Goal: Transaction & Acquisition: Purchase product/service

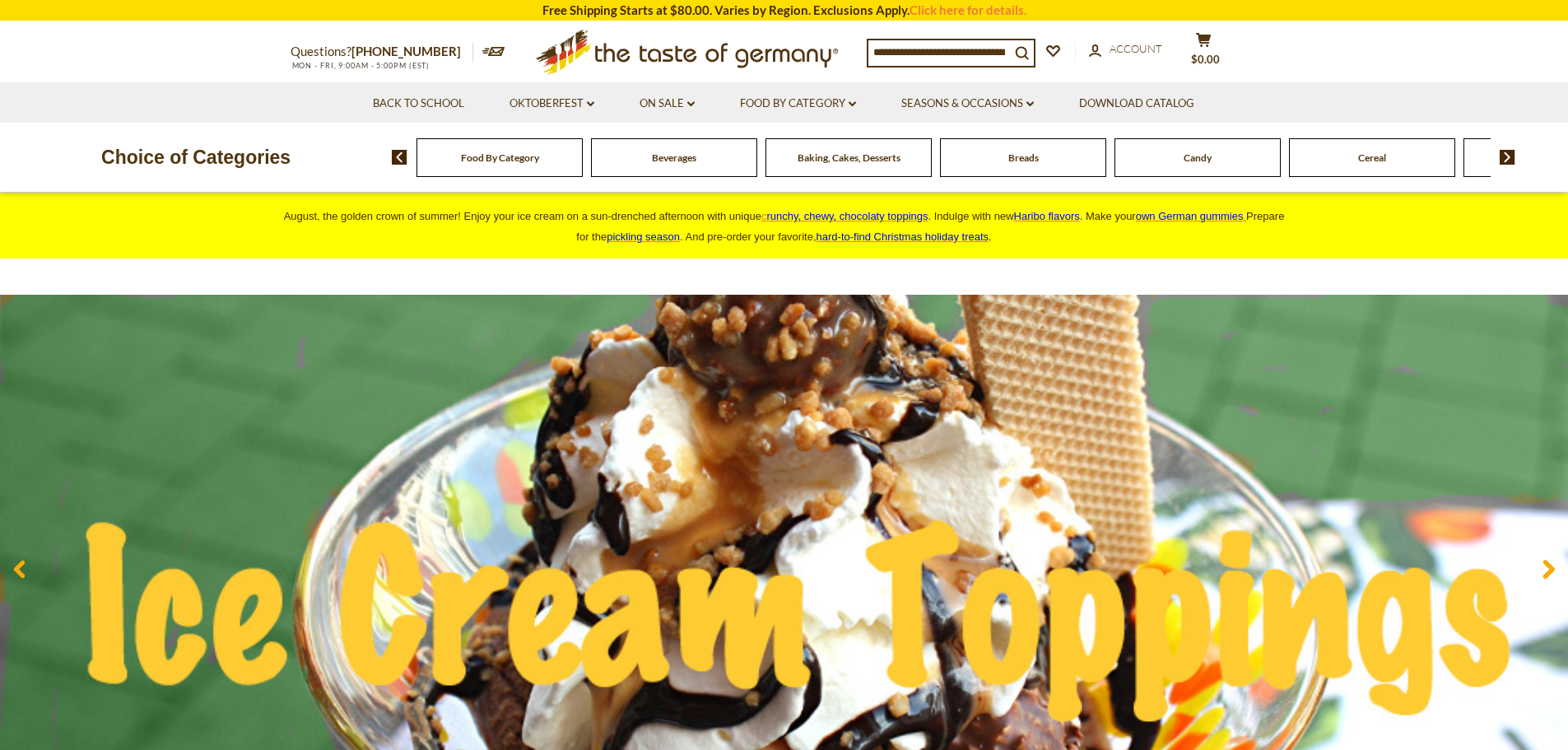
click at [892, 51] on input at bounding box center [939, 51] width 142 height 23
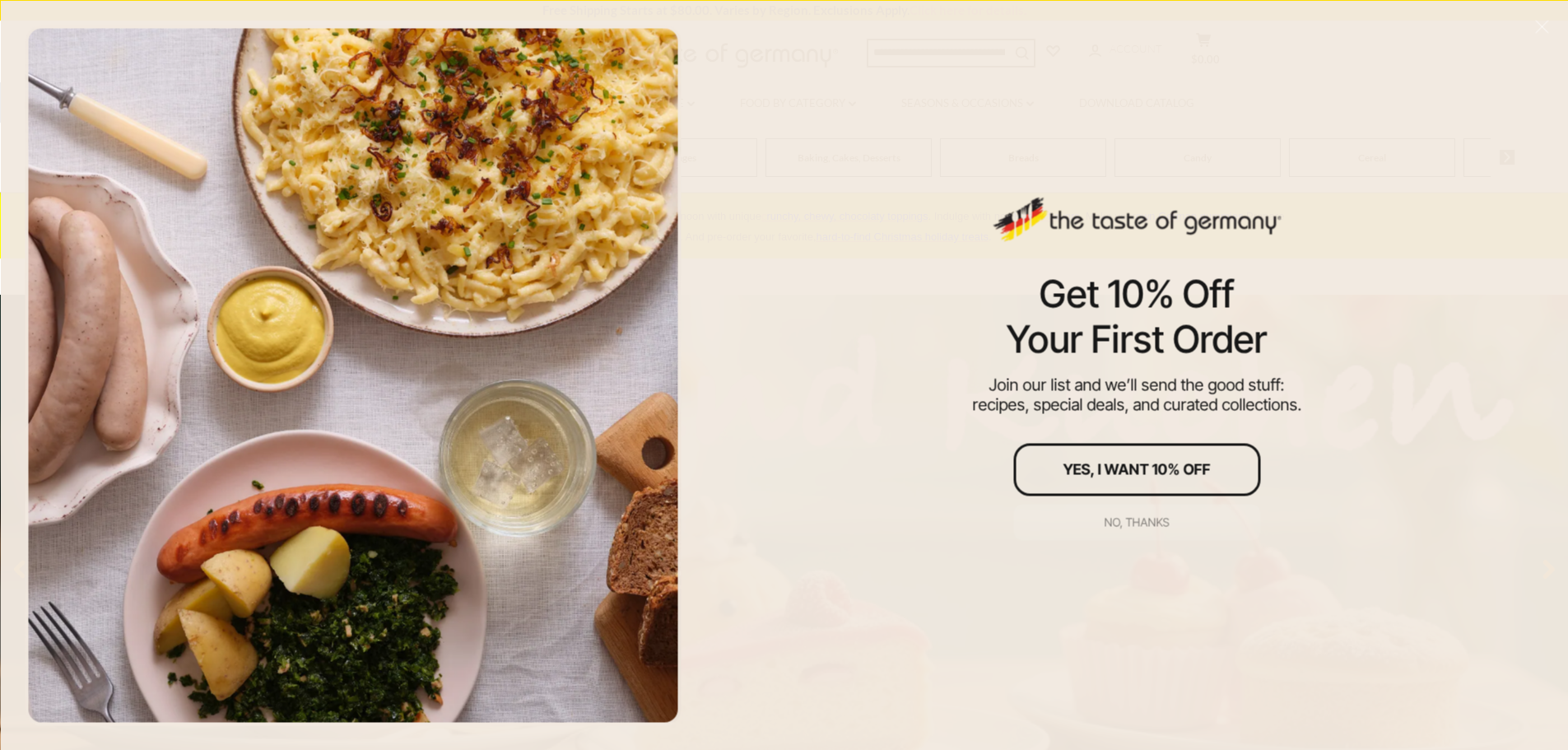
click at [1161, 519] on div "No, thanks" at bounding box center [1137, 521] width 65 height 11
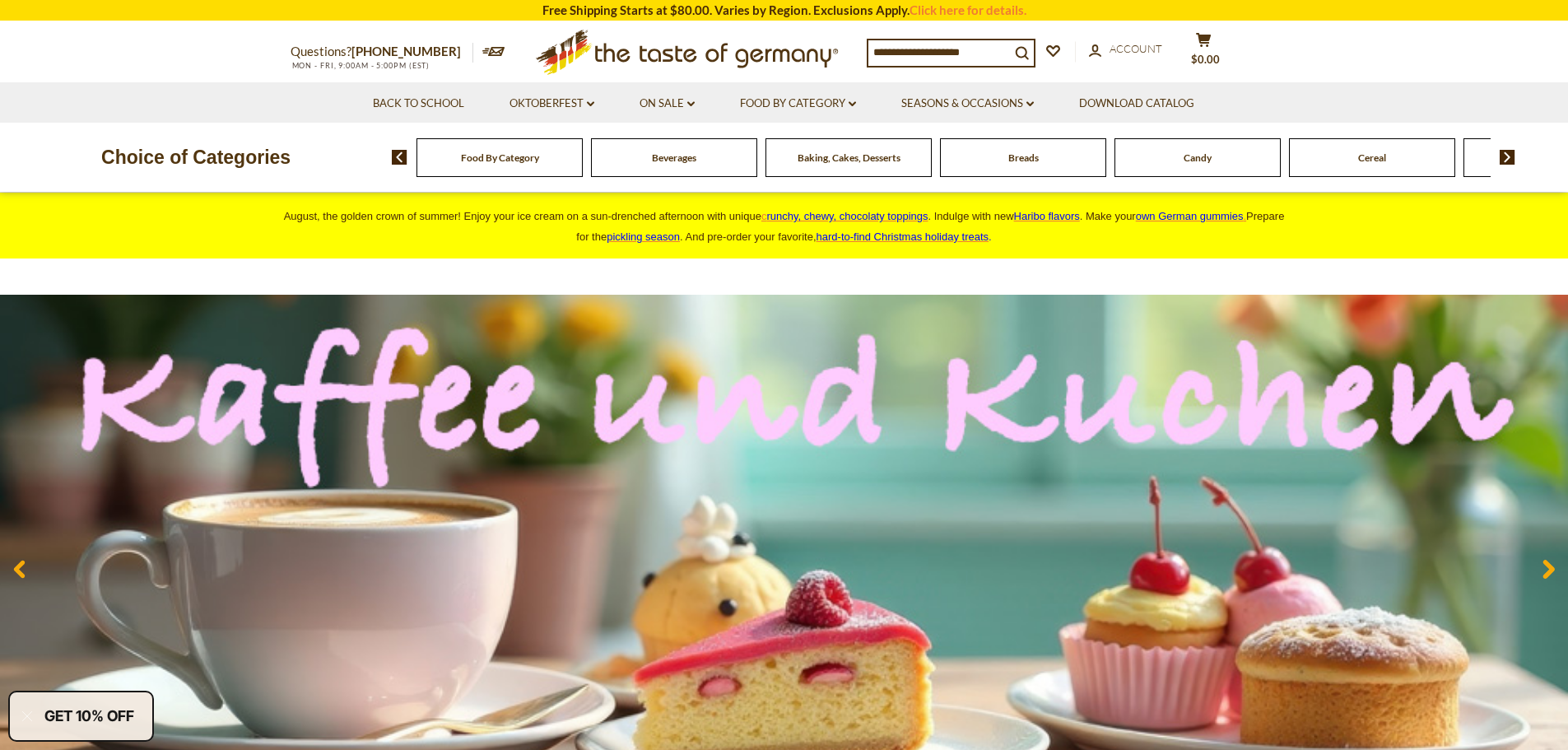
click at [901, 50] on input at bounding box center [939, 51] width 142 height 23
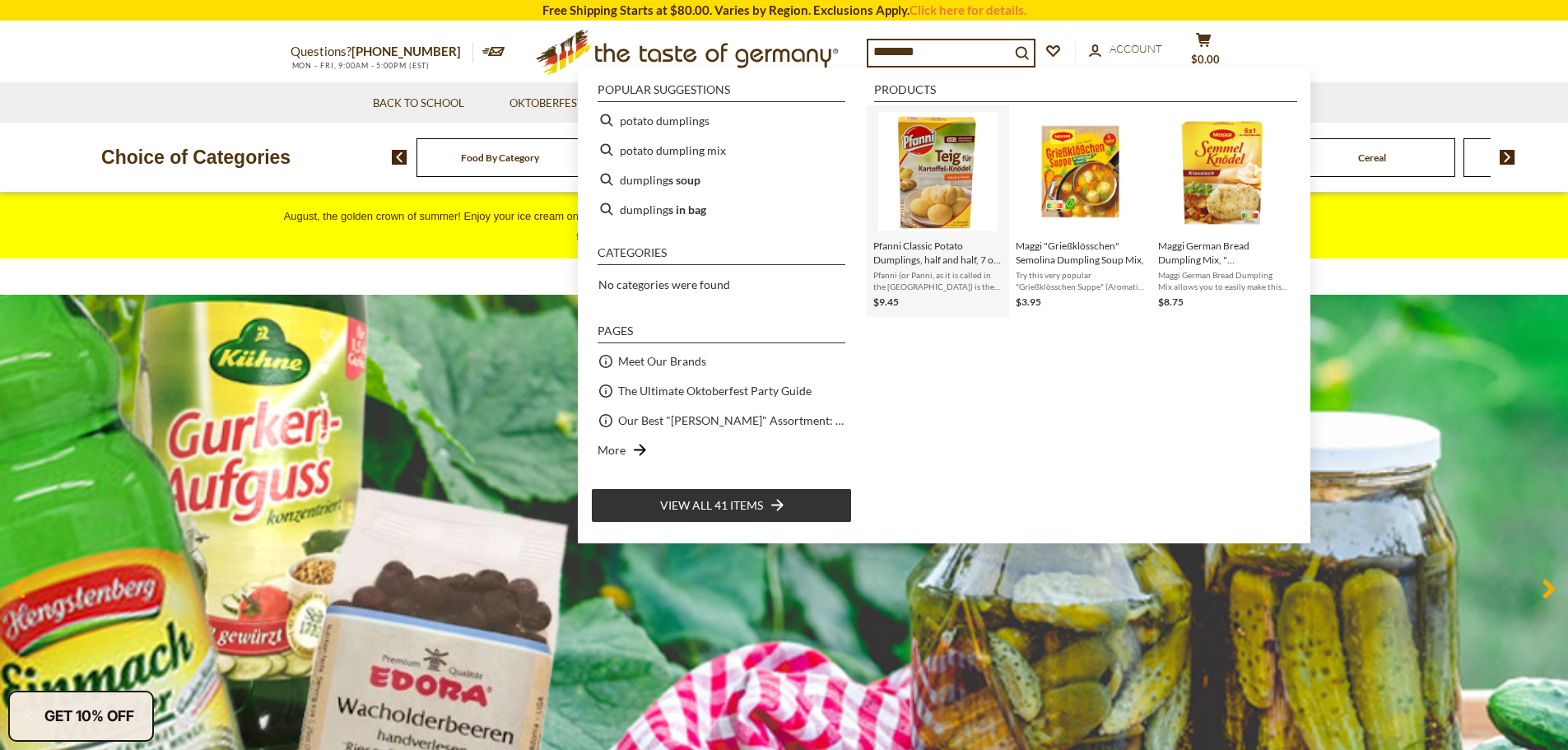
type input "********"
click at [939, 251] on span "Pfanni Classic Potato Dumplings, half and half, 7 oz, 9 pc" at bounding box center [938, 252] width 130 height 28
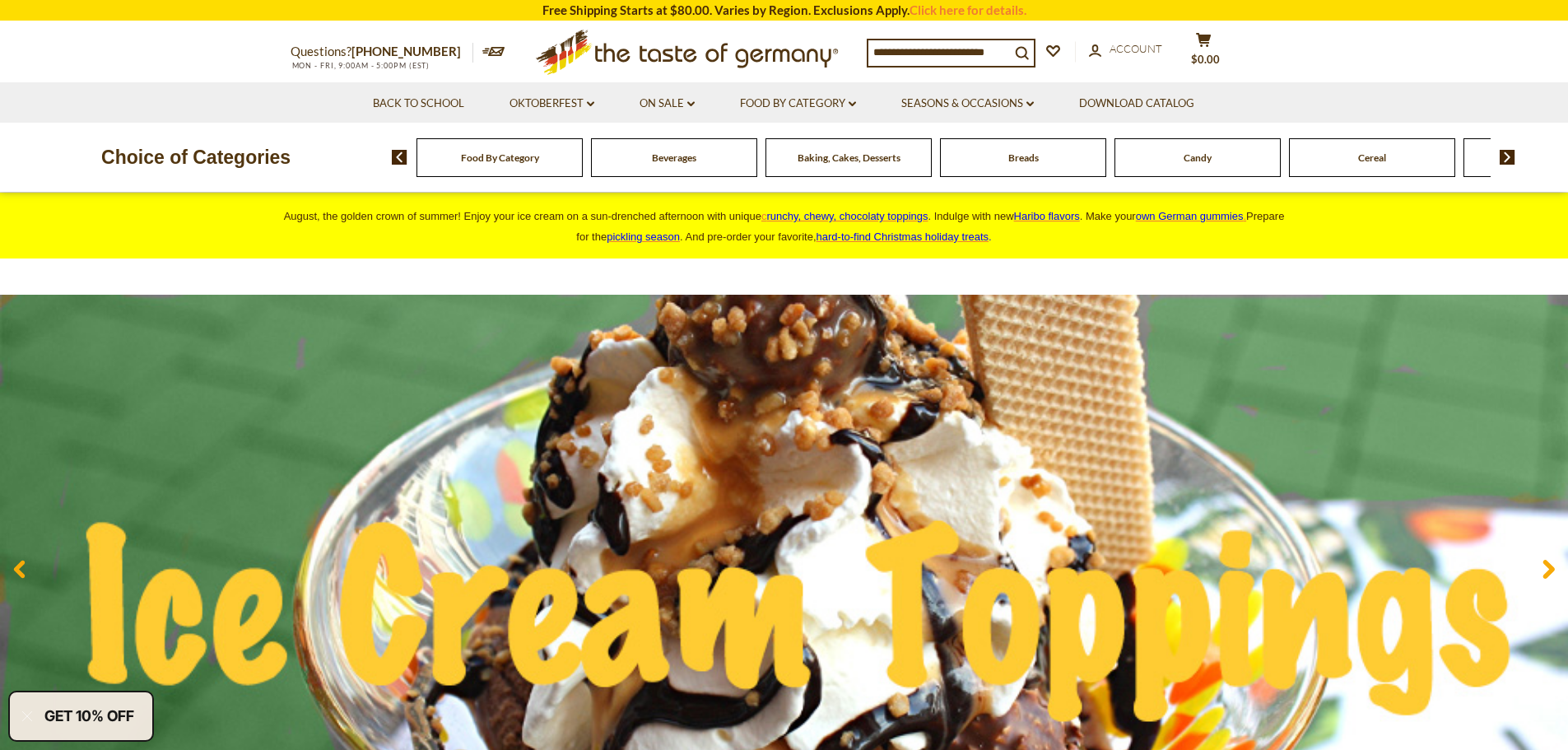
click at [959, 48] on input at bounding box center [939, 51] width 142 height 23
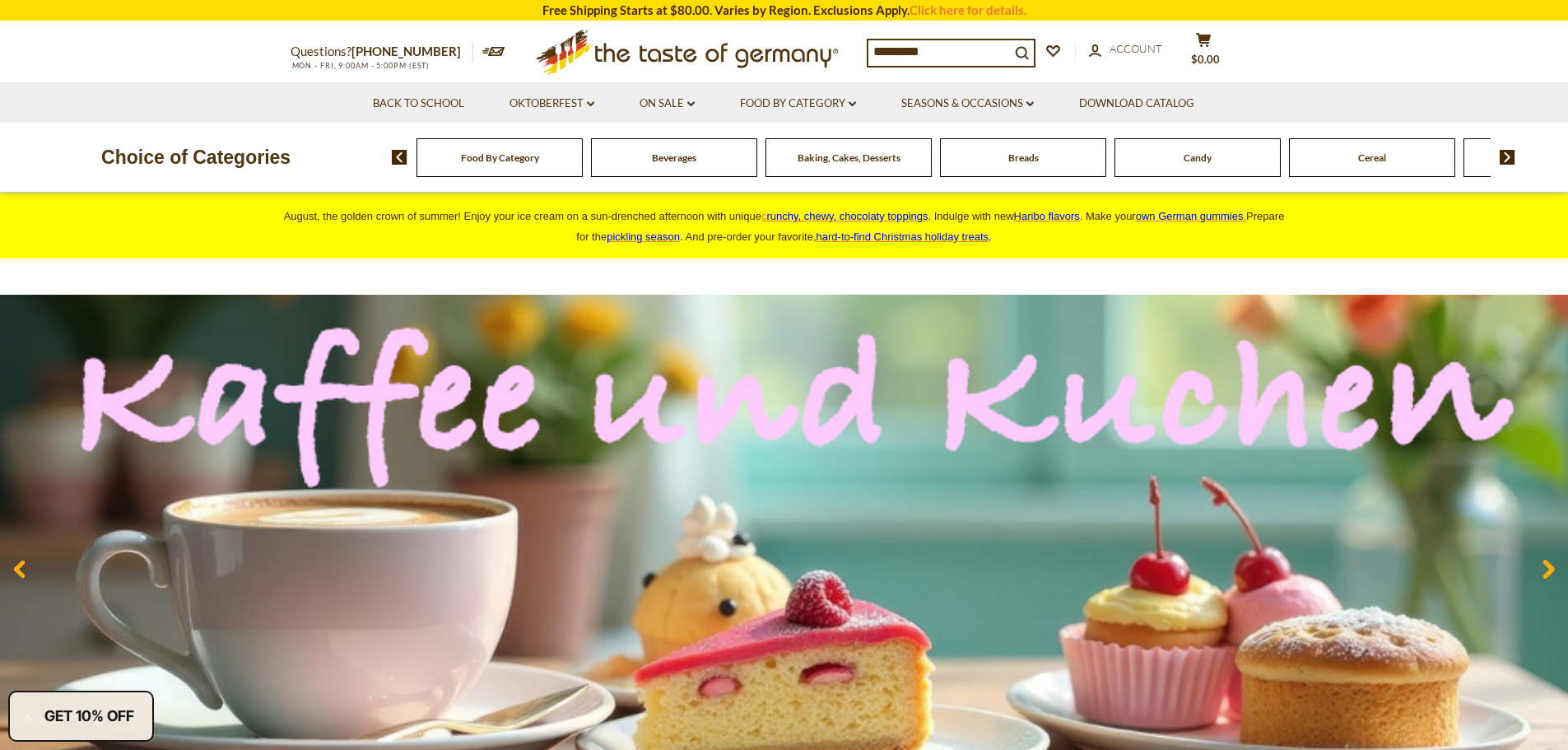
type input "*********"
click at [1010, 40] on button "search_icon" at bounding box center [1022, 51] width 23 height 23
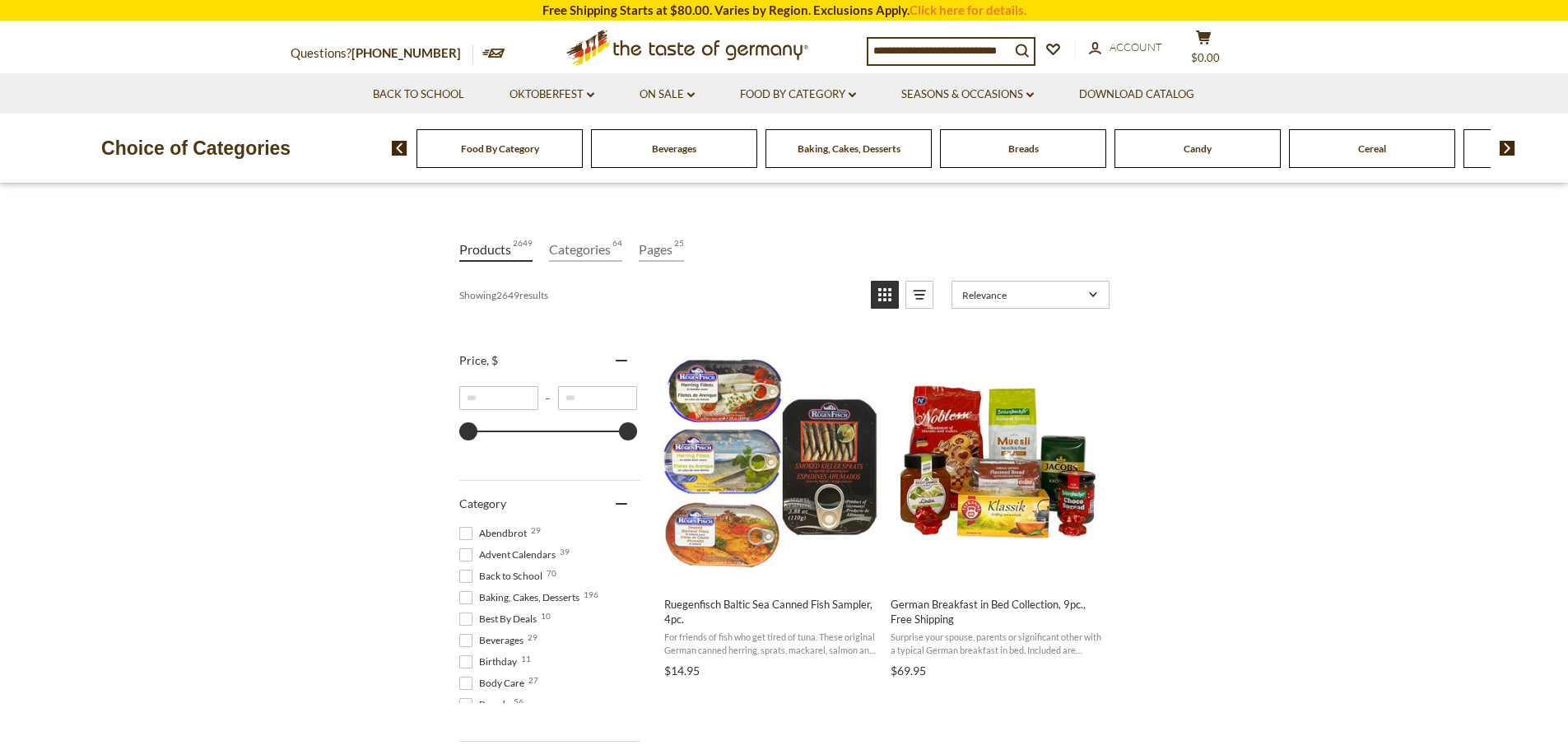
scroll to position [83, 0]
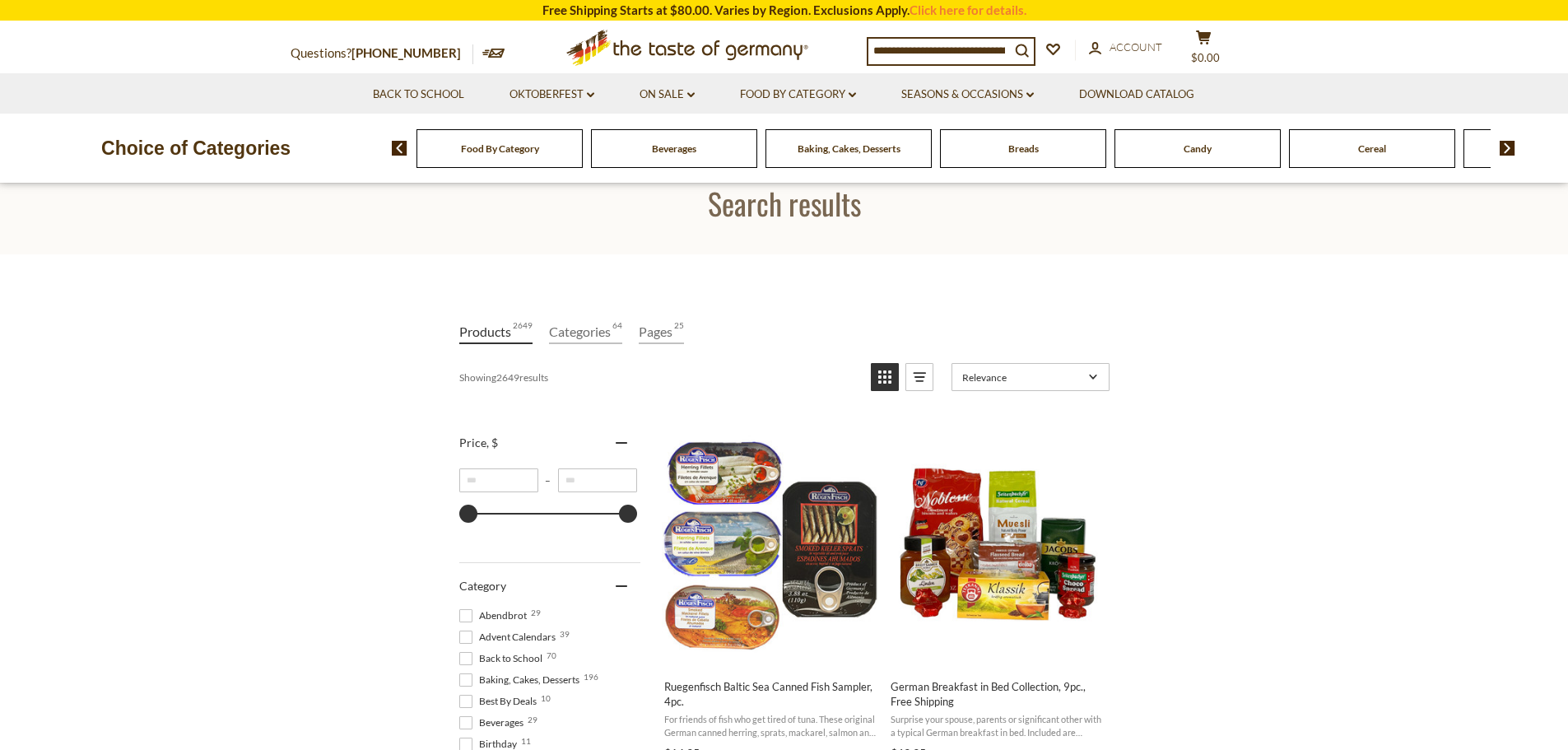
click at [512, 165] on div "Food By Category" at bounding box center [499, 149] width 166 height 38
click at [523, 156] on div "Food By Category" at bounding box center [499, 149] width 166 height 38
click at [513, 151] on span "Food By Category" at bounding box center [500, 149] width 78 height 12
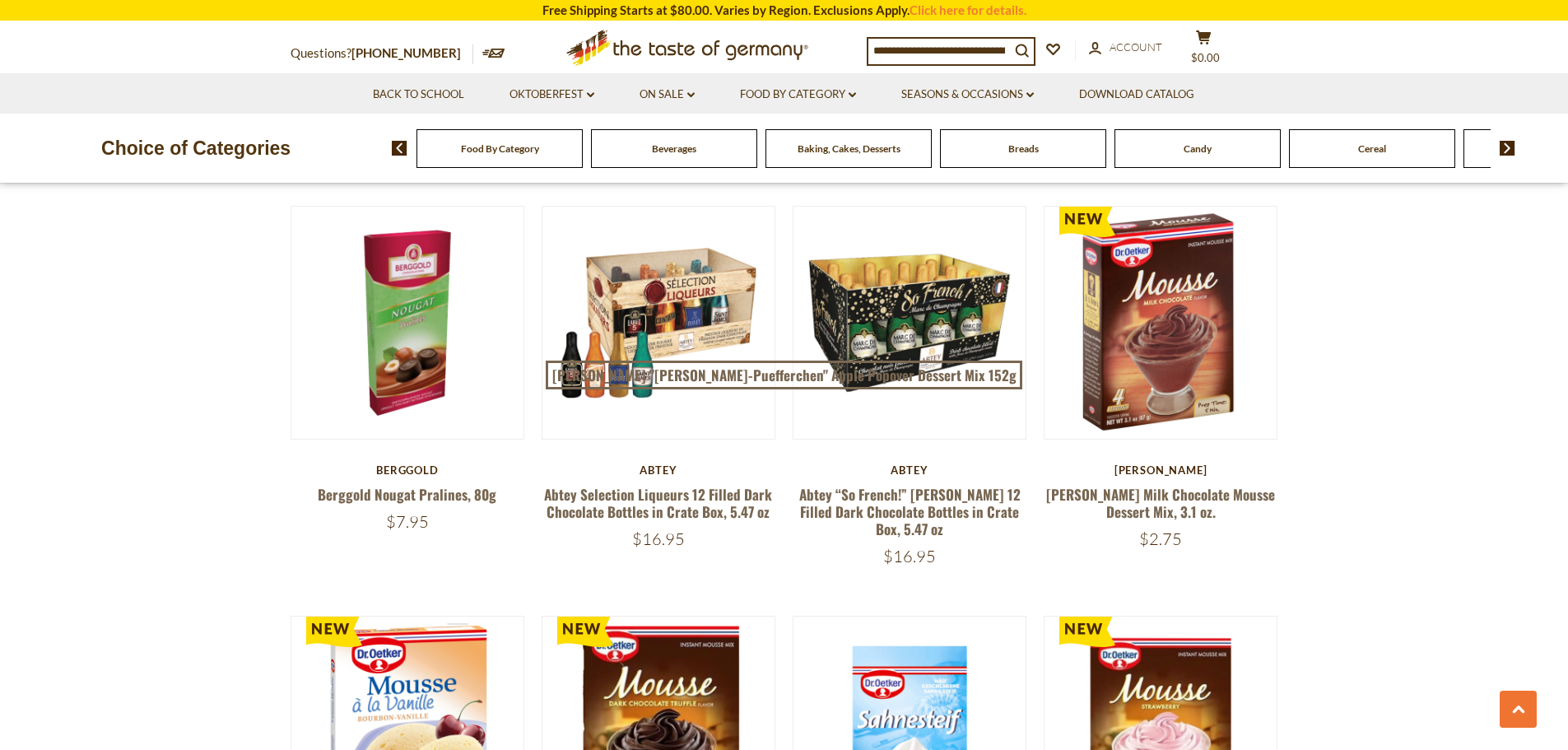
scroll to position [988, 0]
